Goal: Find specific page/section: Find specific page/section

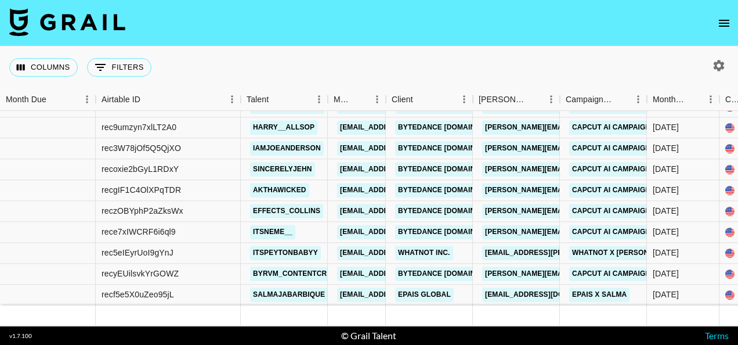
scroll to position [1016, 0]
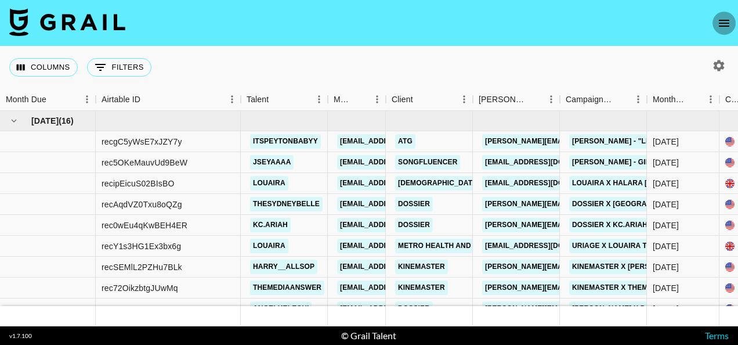
click at [722, 22] on icon "open drawer" at bounding box center [724, 23] width 10 height 7
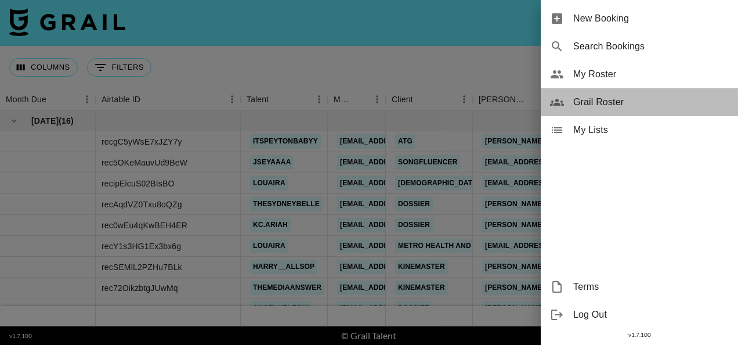
click at [597, 102] on span "Grail Roster" at bounding box center [651, 102] width 156 height 14
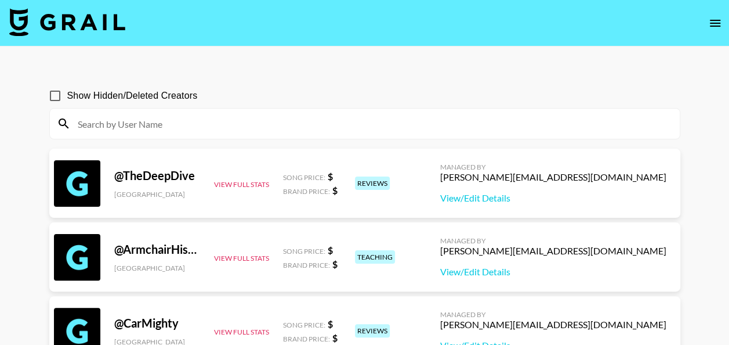
click at [50, 92] on input "Show Hidden/Deleted Creators" at bounding box center [55, 96] width 24 height 24
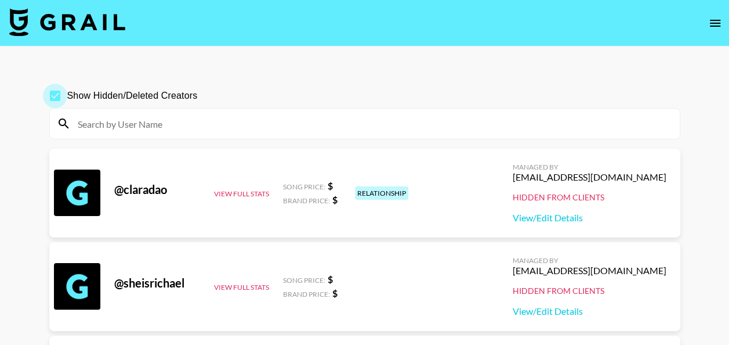
click at [51, 93] on input "Show Hidden/Deleted Creators" at bounding box center [55, 96] width 24 height 24
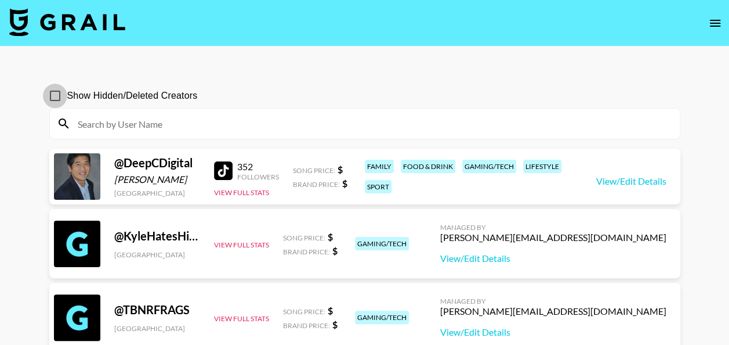
click at [51, 93] on input "Show Hidden/Deleted Creators" at bounding box center [55, 96] width 24 height 24
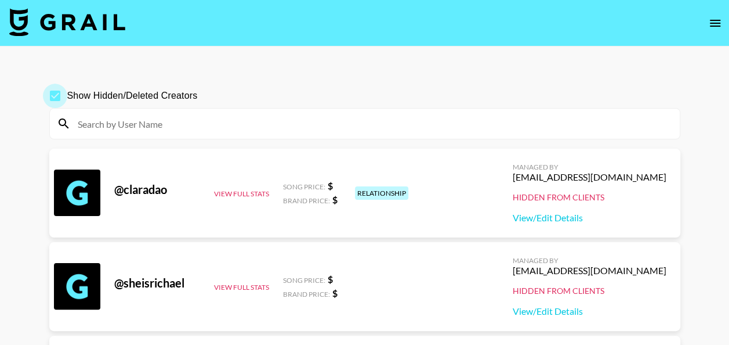
click at [51, 93] on input "Show Hidden/Deleted Creators" at bounding box center [55, 96] width 24 height 24
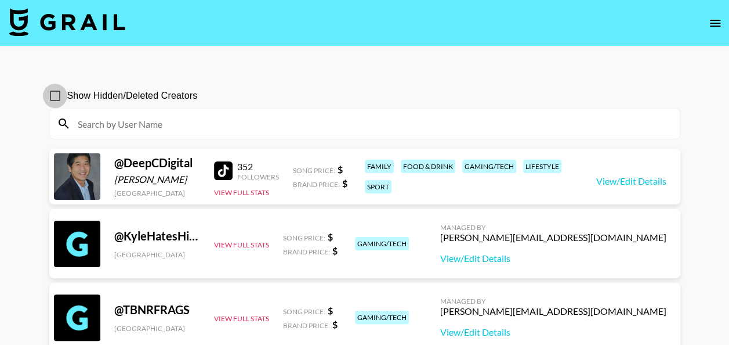
click at [51, 93] on input "Show Hidden/Deleted Creators" at bounding box center [55, 96] width 24 height 24
checkbox input "true"
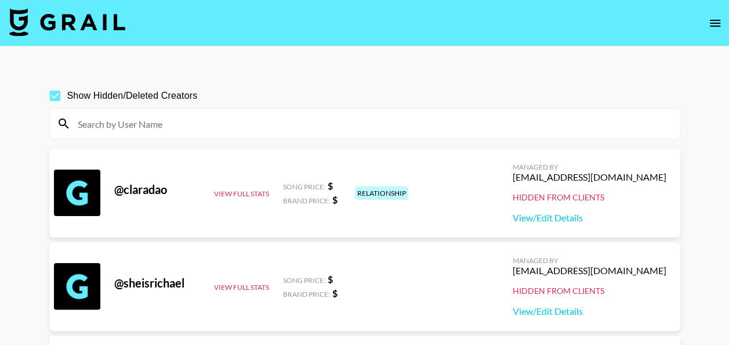
click at [185, 122] on input at bounding box center [372, 123] width 602 height 19
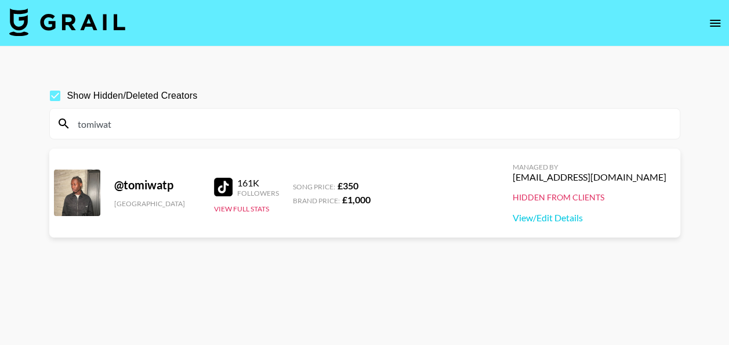
paste input "mickycashflow"
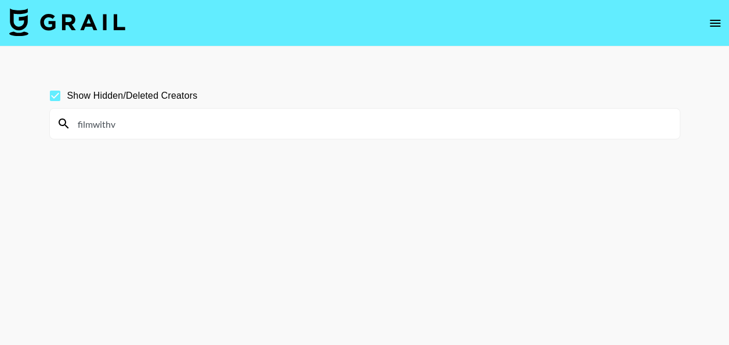
paste input "kdnaonecarter"
paste input "alexei.dc"
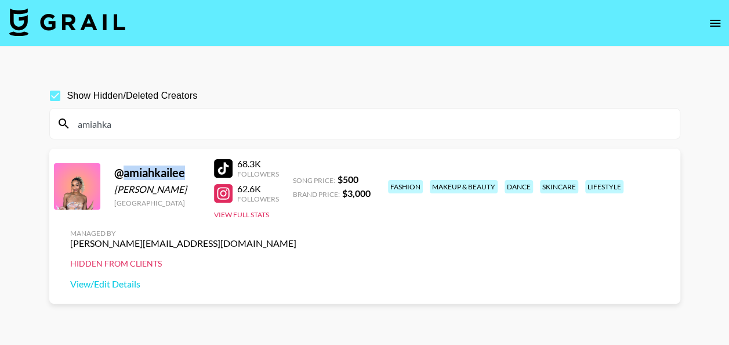
drag, startPoint x: 125, startPoint y: 179, endPoint x: 186, endPoint y: 183, distance: 60.5
click at [186, 180] on div "@ amiahkailee" at bounding box center [157, 172] width 86 height 15
copy div "amiahkailee"
click at [139, 118] on input "amiahka" at bounding box center [372, 123] width 602 height 19
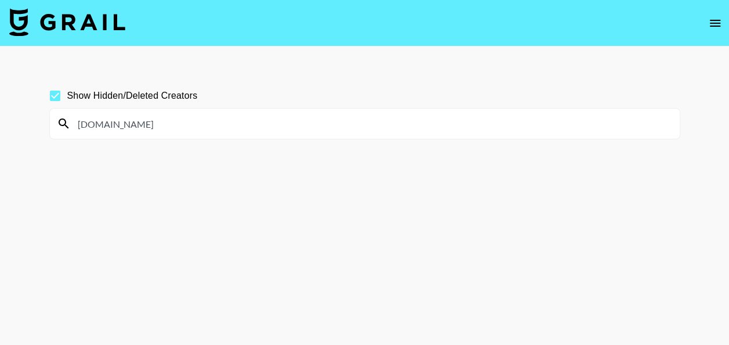
paste input "lemmeemmy"
paste input "kriziaebreo"
paste input "iam_amarie1"
paste input "_lifeofshade"
paste input "lilyfleurcahusac"
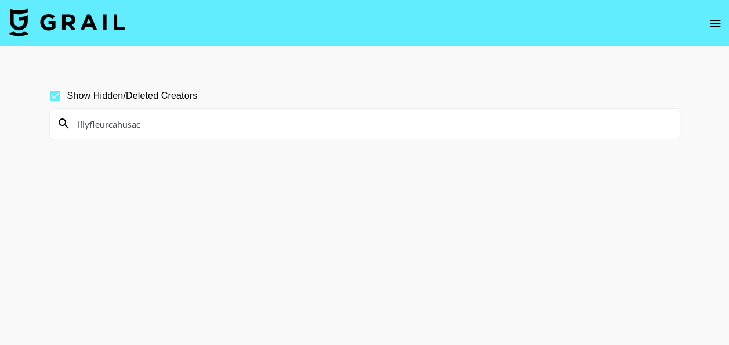
paste input "sarahjohnstonfit"
drag, startPoint x: 154, startPoint y: 128, endPoint x: 66, endPoint y: 129, distance: 88.2
click at [66, 129] on div "fitwithn" at bounding box center [365, 124] width 630 height 30
paste input "olhamayy"
paste input "roxxanarago"
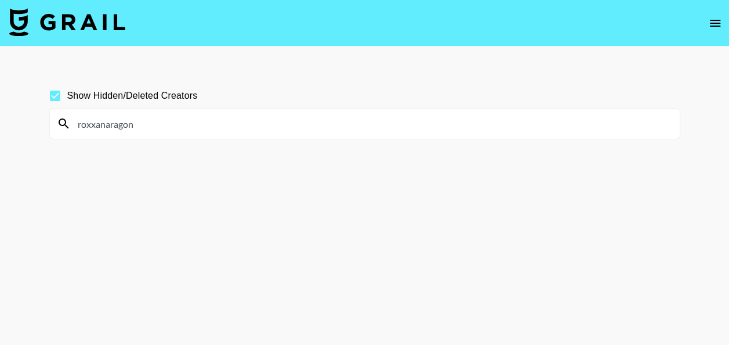
paste input "grovugeorgiana"
paste input "lindkvistfelicia"
paste input "janinaasn"
paste input "alondrarubyyy"
paste input "[DOMAIN_NAME]"
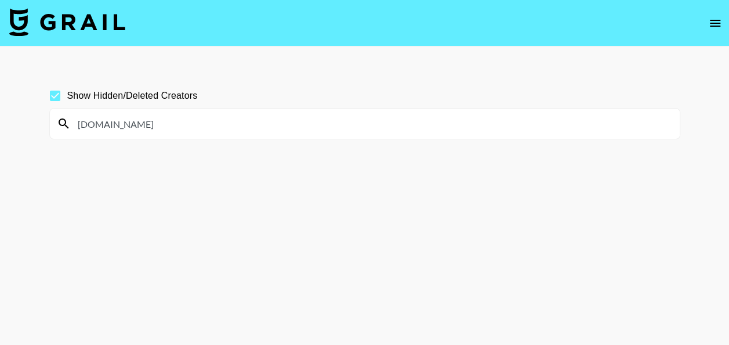
paste input "danicedanae"
type input "danicedanae"
